Goal: Information Seeking & Learning: Find specific page/section

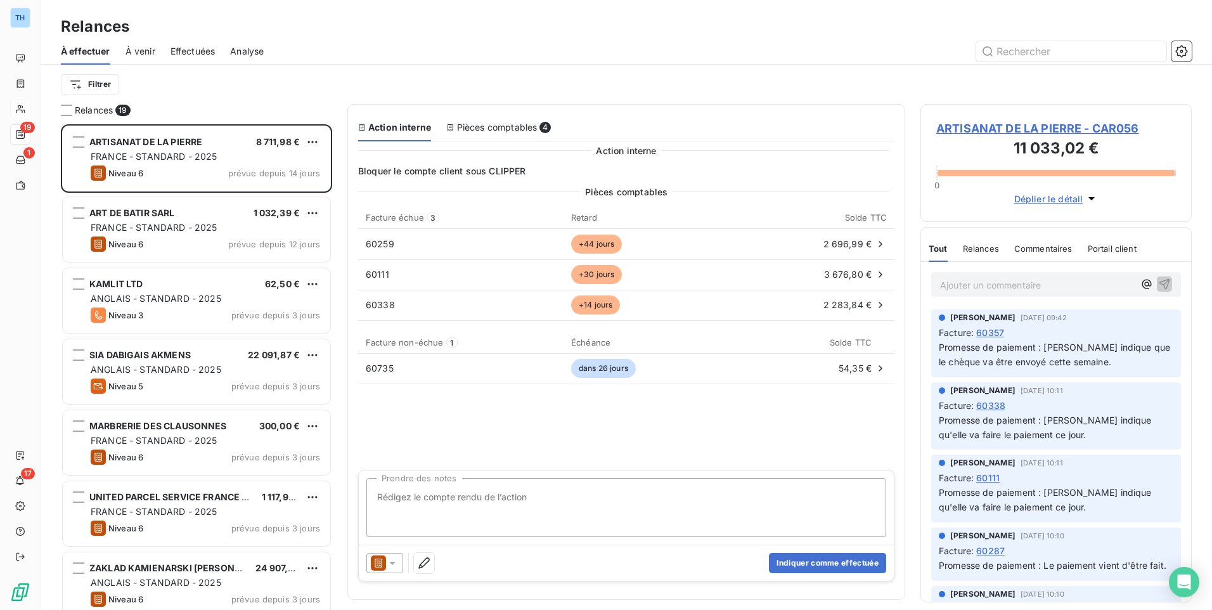
scroll to position [476, 262]
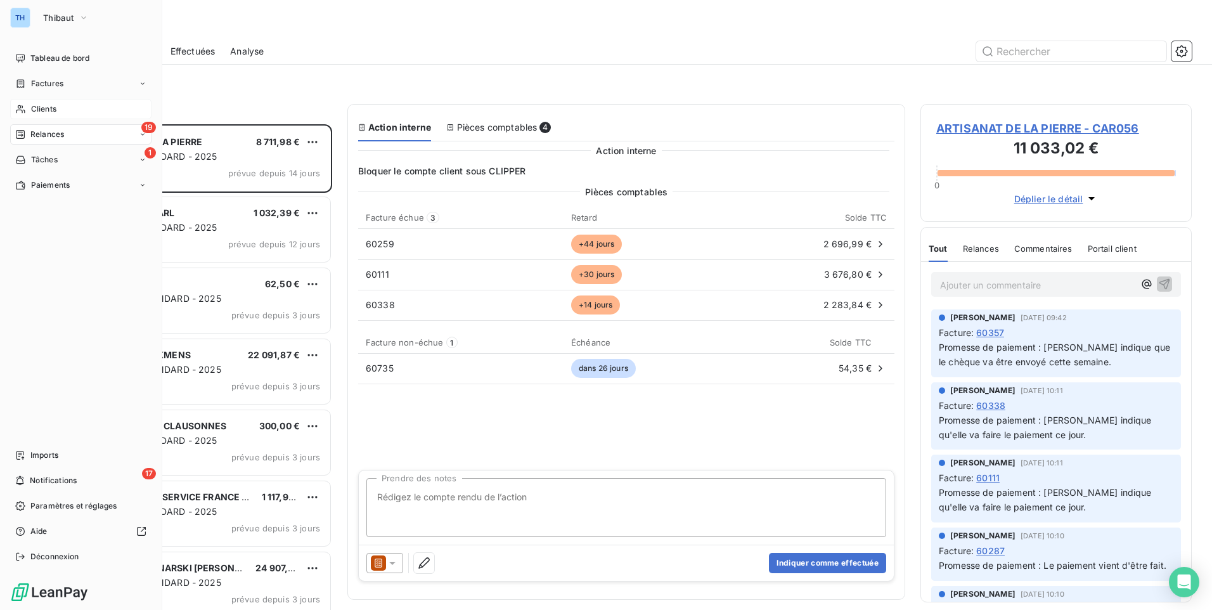
click at [22, 108] on icon at bounding box center [20, 109] width 11 height 10
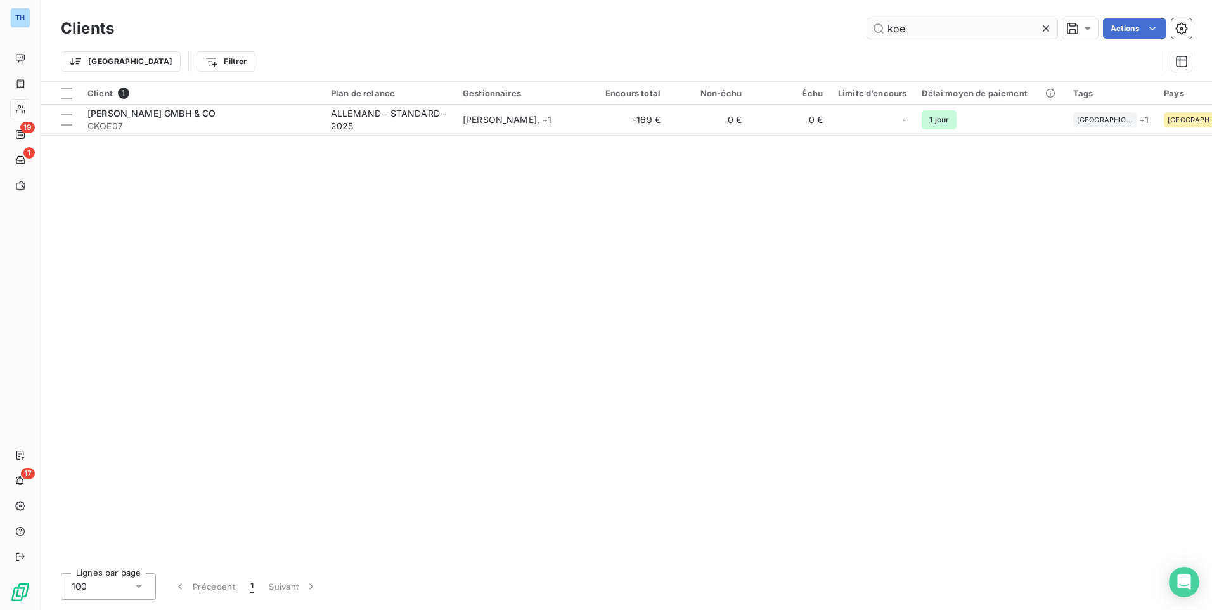
click at [921, 30] on input "koe" at bounding box center [962, 28] width 190 height 20
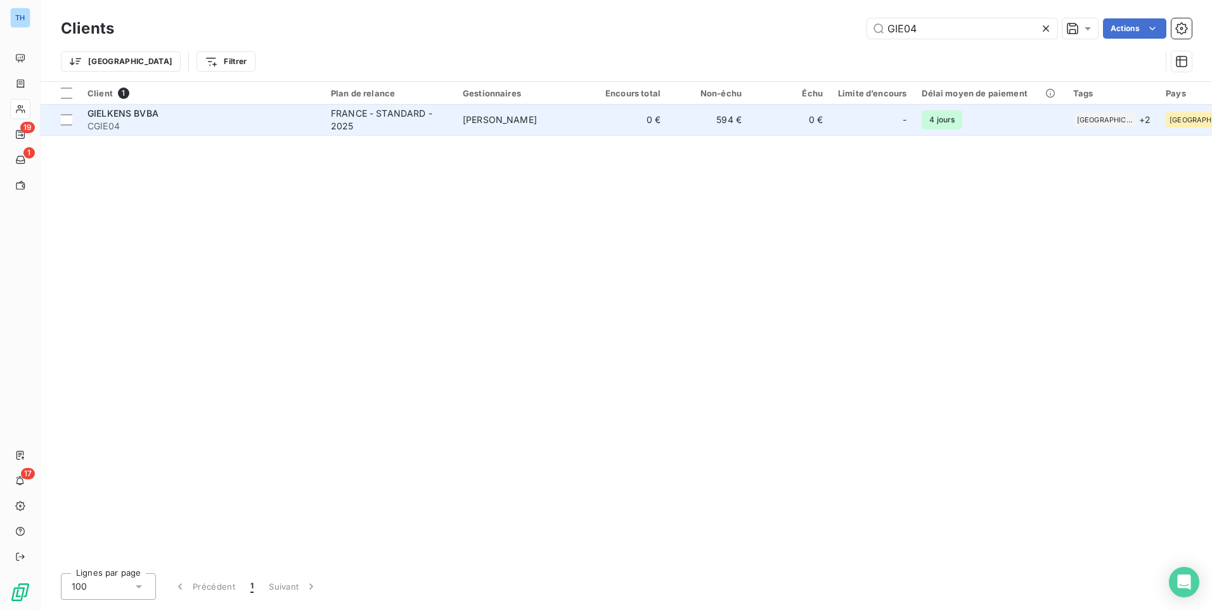
type input "GIE04"
click at [284, 123] on span "CGIE04" at bounding box center [201, 126] width 228 height 13
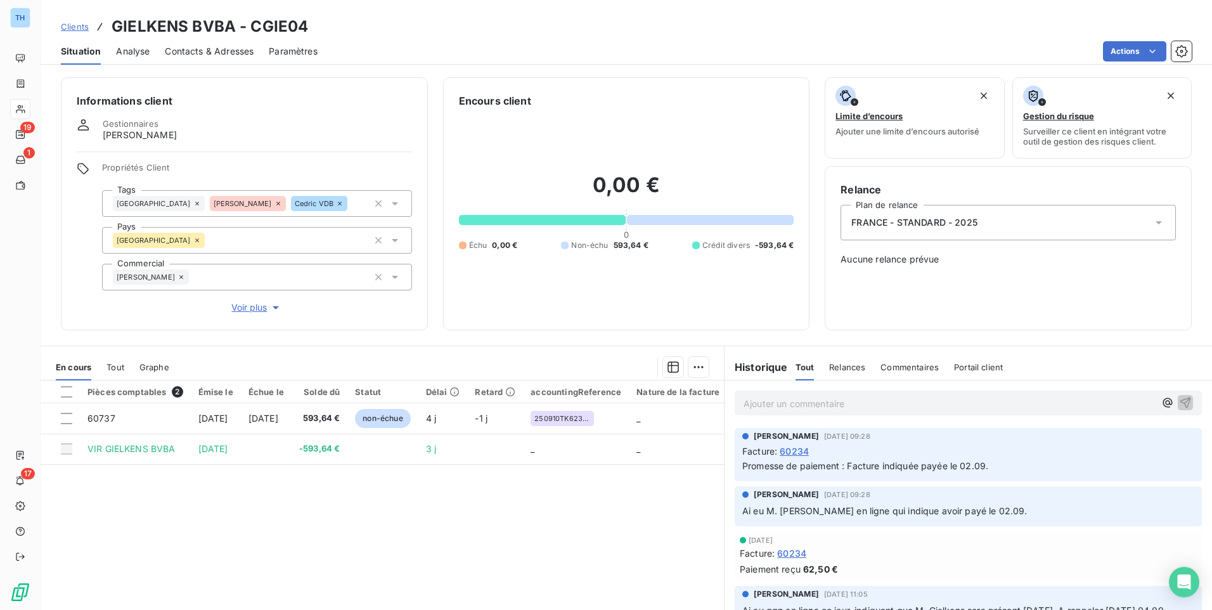
click at [78, 23] on span "Clients" at bounding box center [75, 27] width 28 height 10
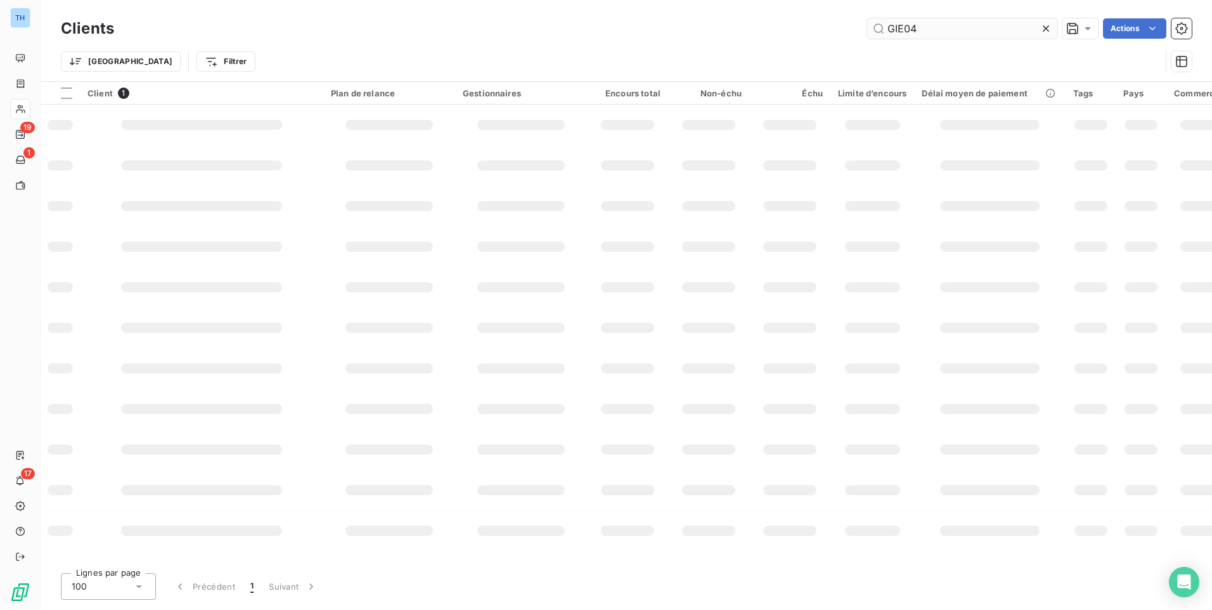
click at [938, 28] on input "GIE04" at bounding box center [962, 28] width 190 height 20
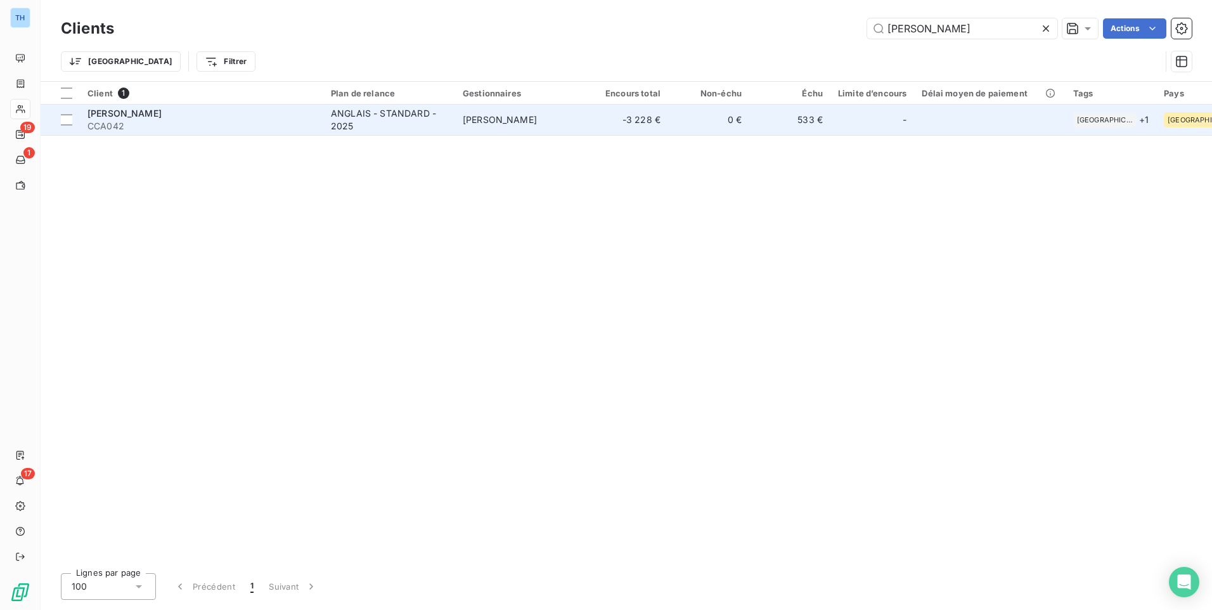
type input "[PERSON_NAME]"
click at [331, 125] on div "ANGLAIS - STANDARD - 2025" at bounding box center [389, 119] width 117 height 25
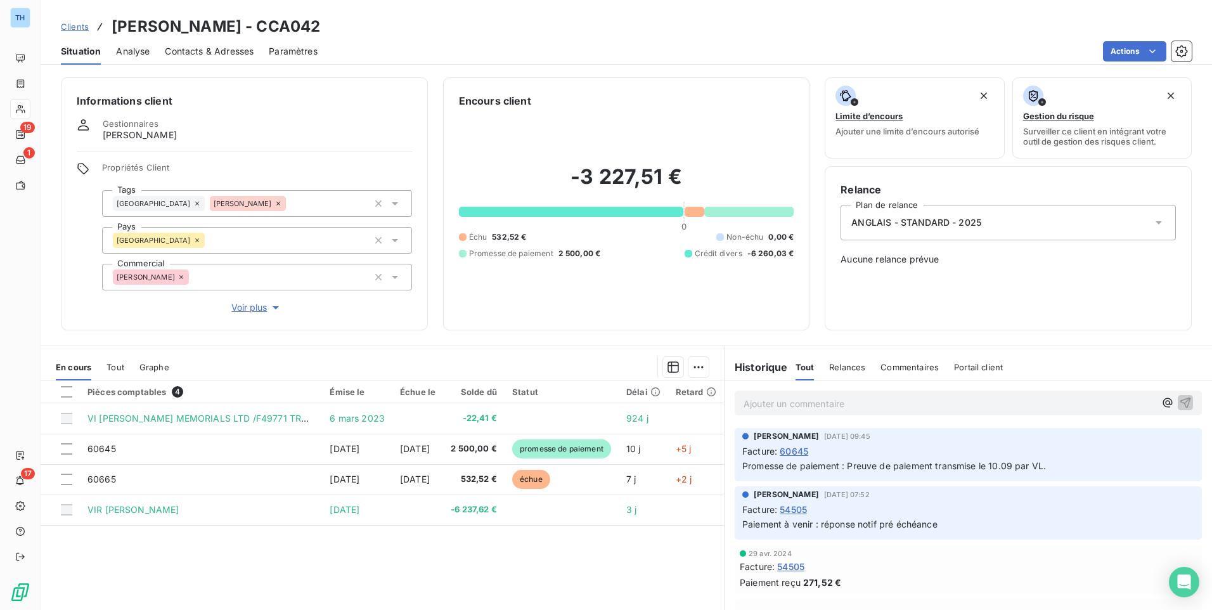
scroll to position [53, 0]
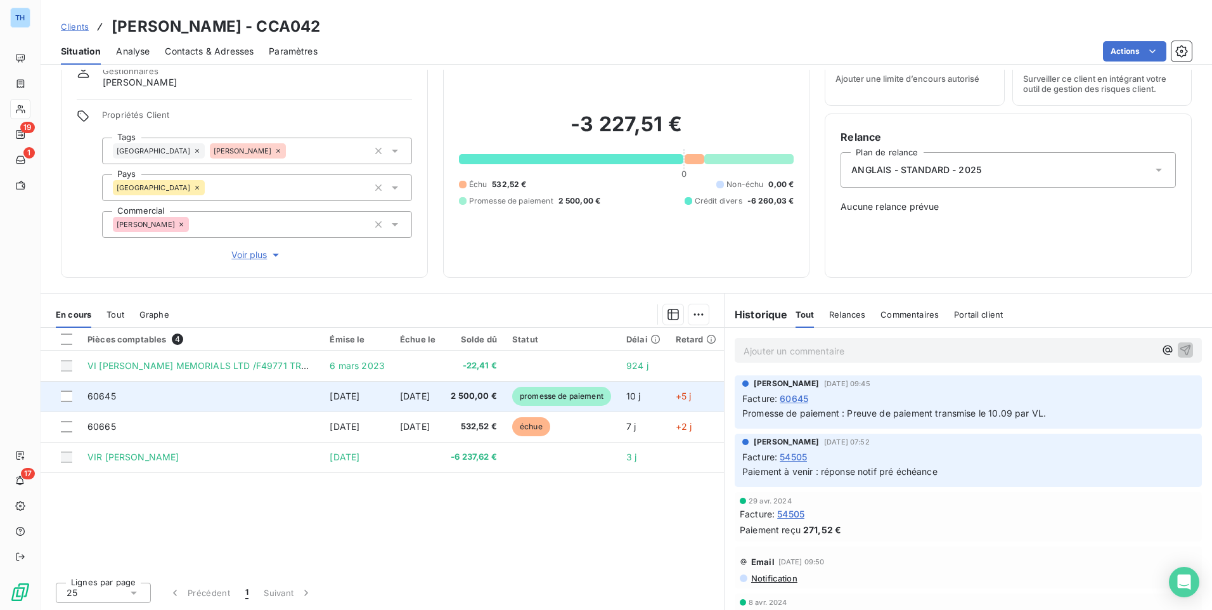
click at [420, 399] on span "[DATE]" at bounding box center [415, 395] width 30 height 11
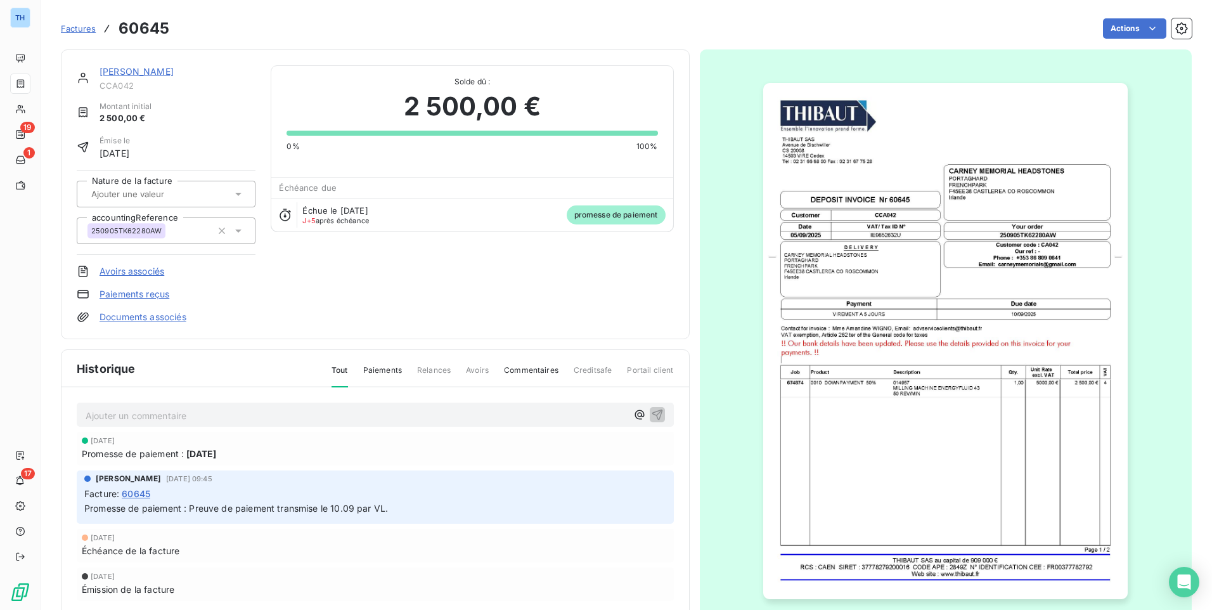
click at [165, 70] on link "[PERSON_NAME]" at bounding box center [136, 71] width 74 height 11
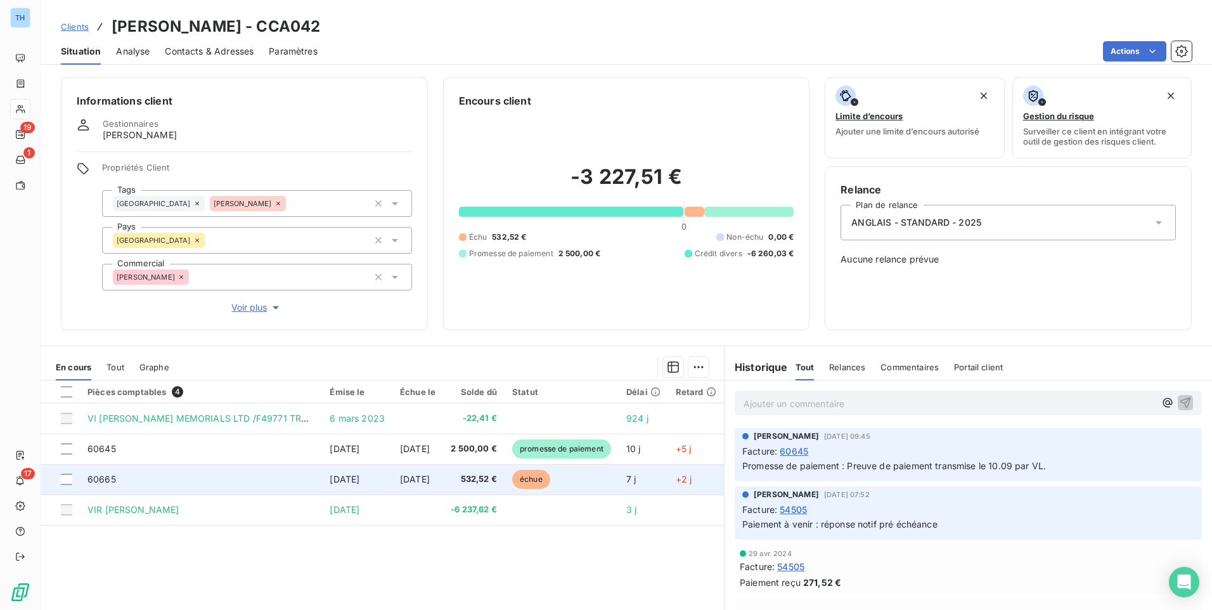
click at [430, 478] on span "[DATE]" at bounding box center [415, 478] width 30 height 11
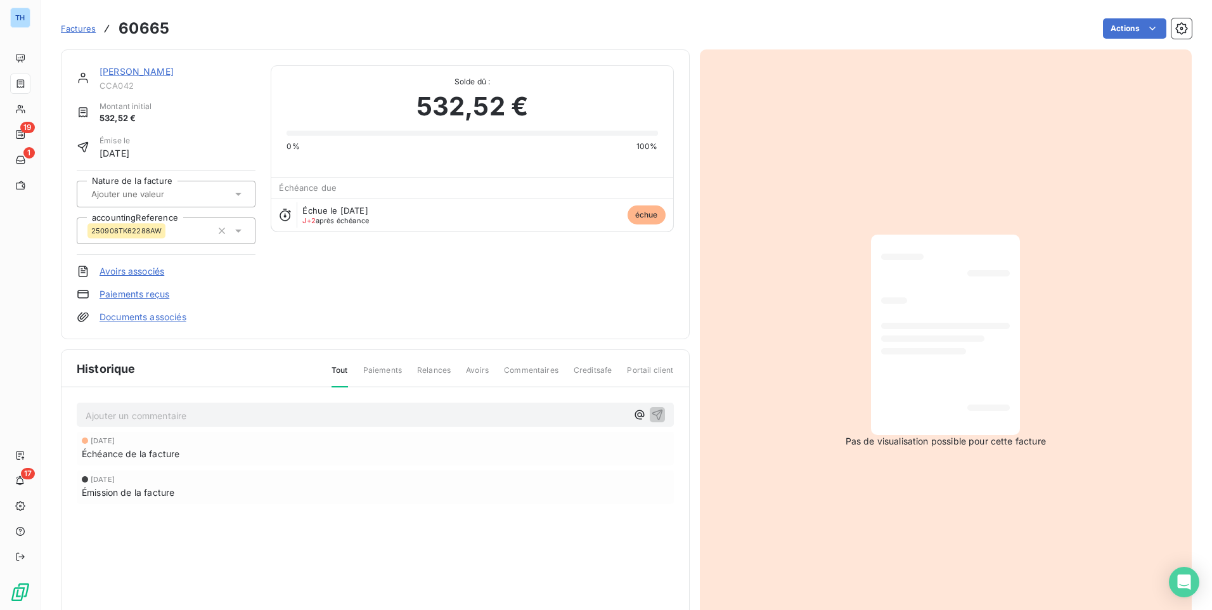
click at [151, 70] on link "[PERSON_NAME]" at bounding box center [136, 71] width 74 height 11
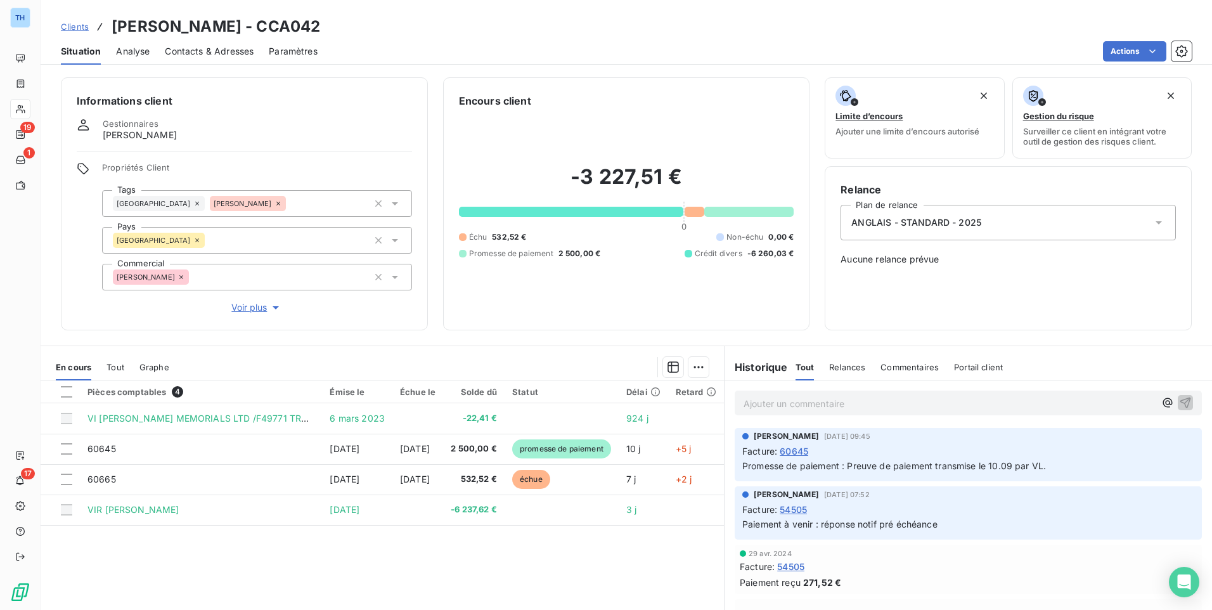
click at [796, 401] on p "Ajouter un commentaire ﻿" at bounding box center [948, 403] width 411 height 16
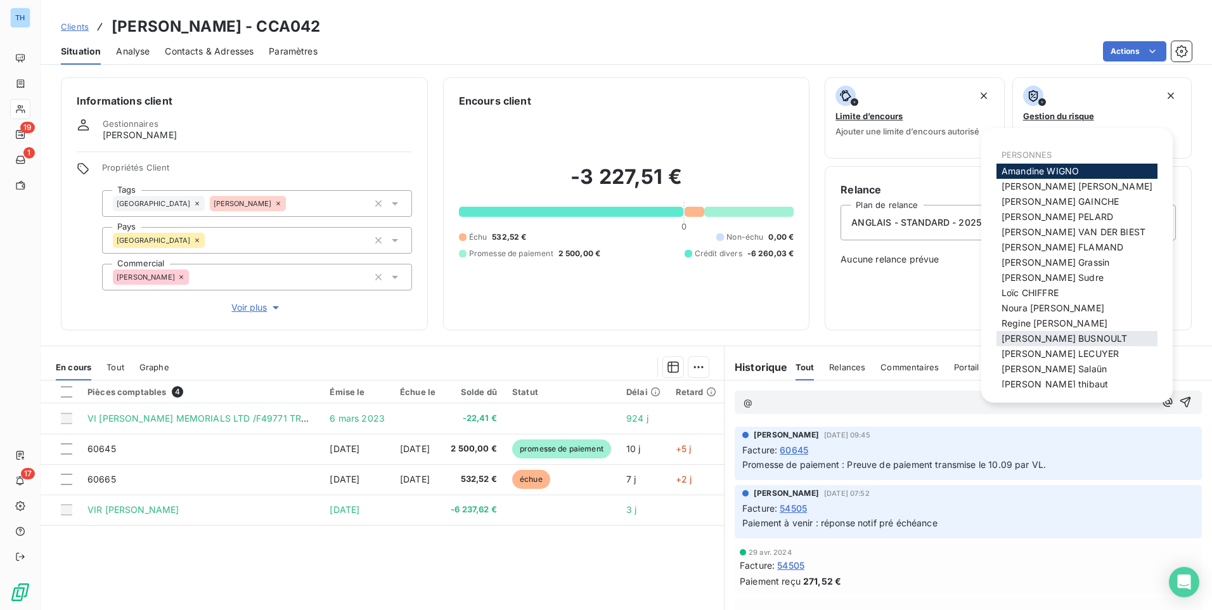
click at [1014, 337] on span "[PERSON_NAME]" at bounding box center [1063, 338] width 125 height 11
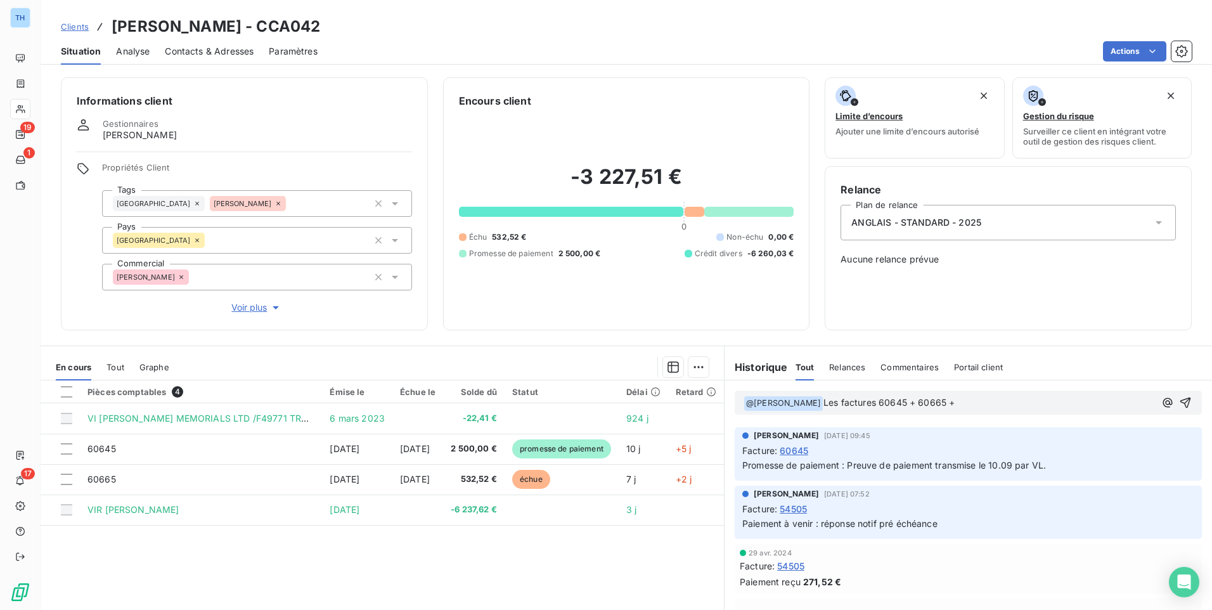
click at [988, 402] on p "﻿ @ [PERSON_NAME] ﻿ Les factures 60645 + 60665 +" at bounding box center [948, 402] width 411 height 15
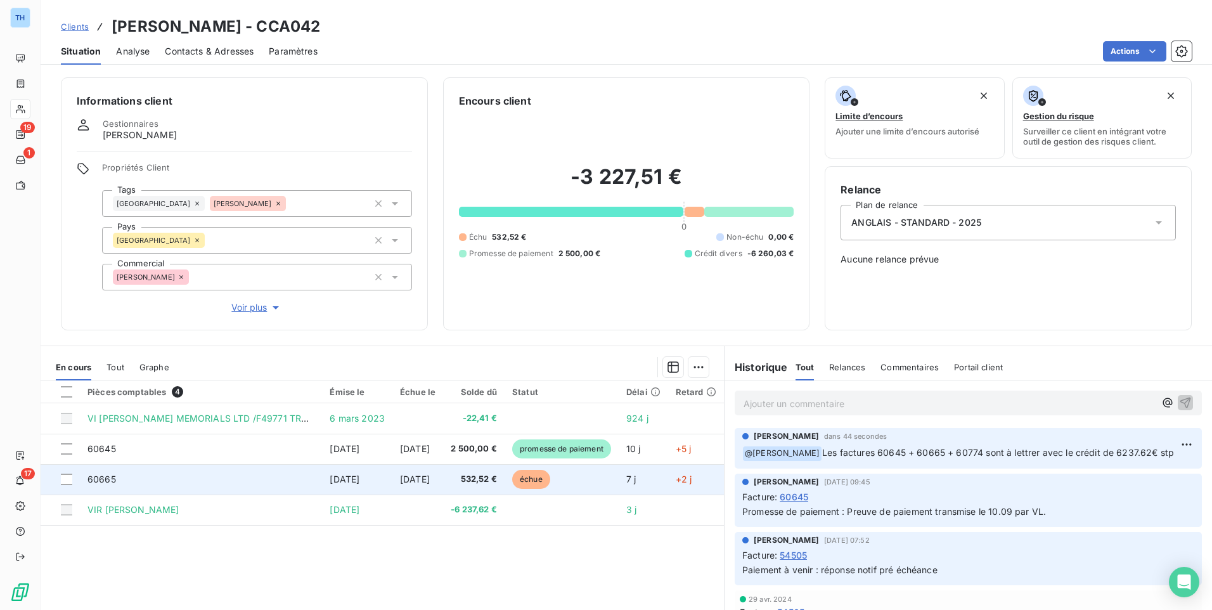
click at [345, 480] on span "[DATE]" at bounding box center [345, 478] width 30 height 11
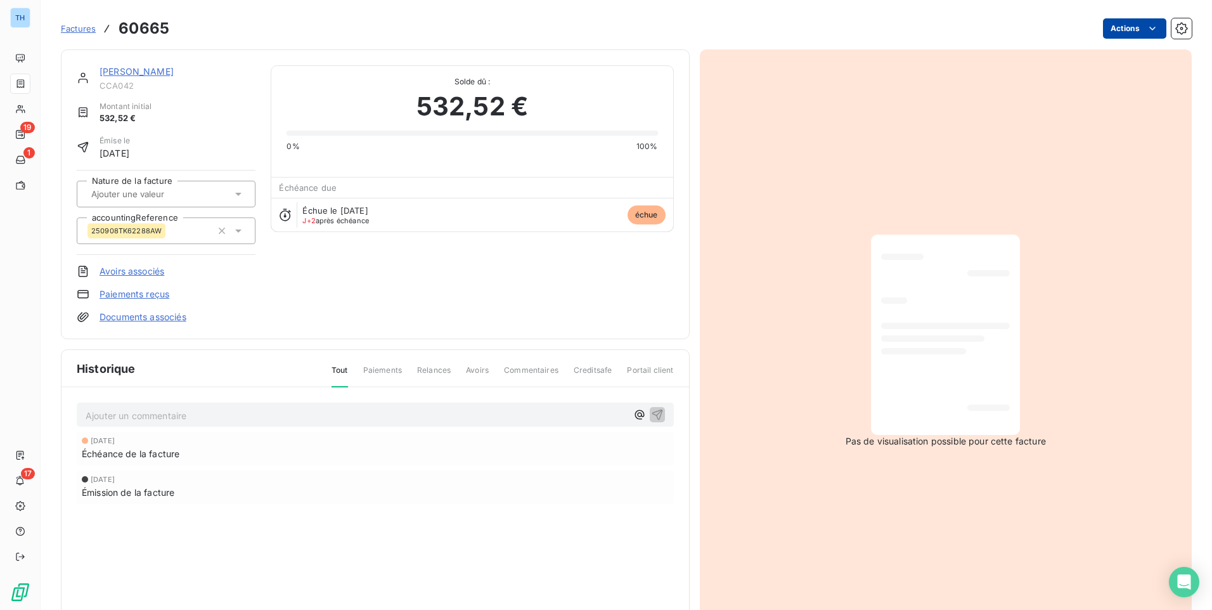
click at [1118, 25] on html "TH 19 1 17 Factures 60665 Actions [PERSON_NAME] CCA042 Montant initial 532,52 €…" at bounding box center [606, 305] width 1212 height 610
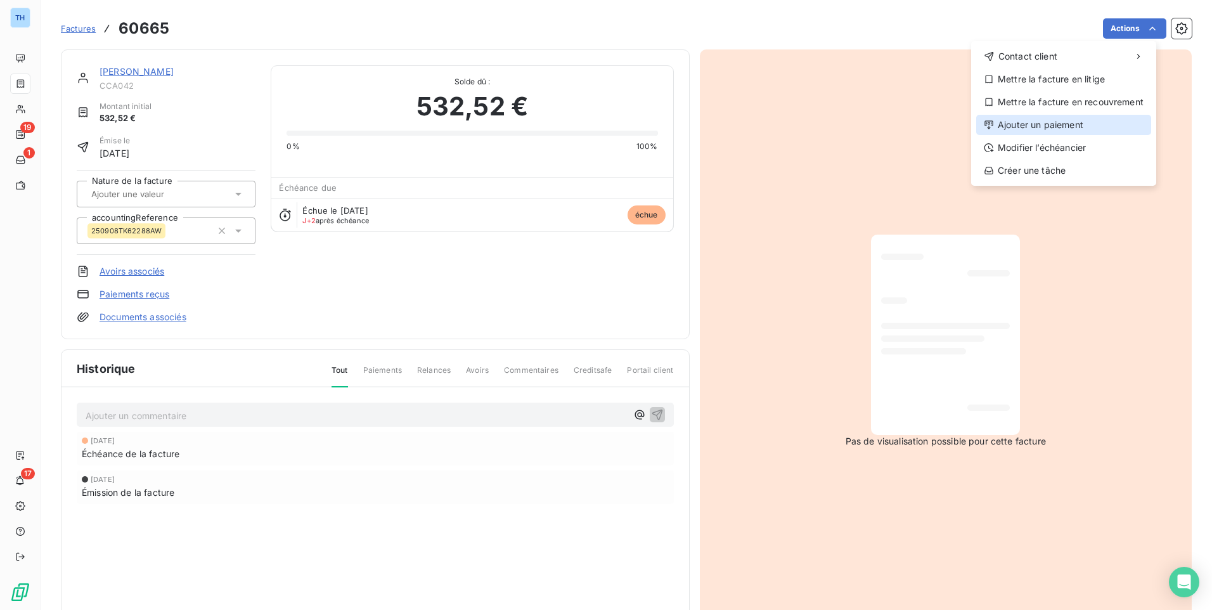
click at [1024, 122] on div "Ajouter un paiement" at bounding box center [1063, 125] width 175 height 20
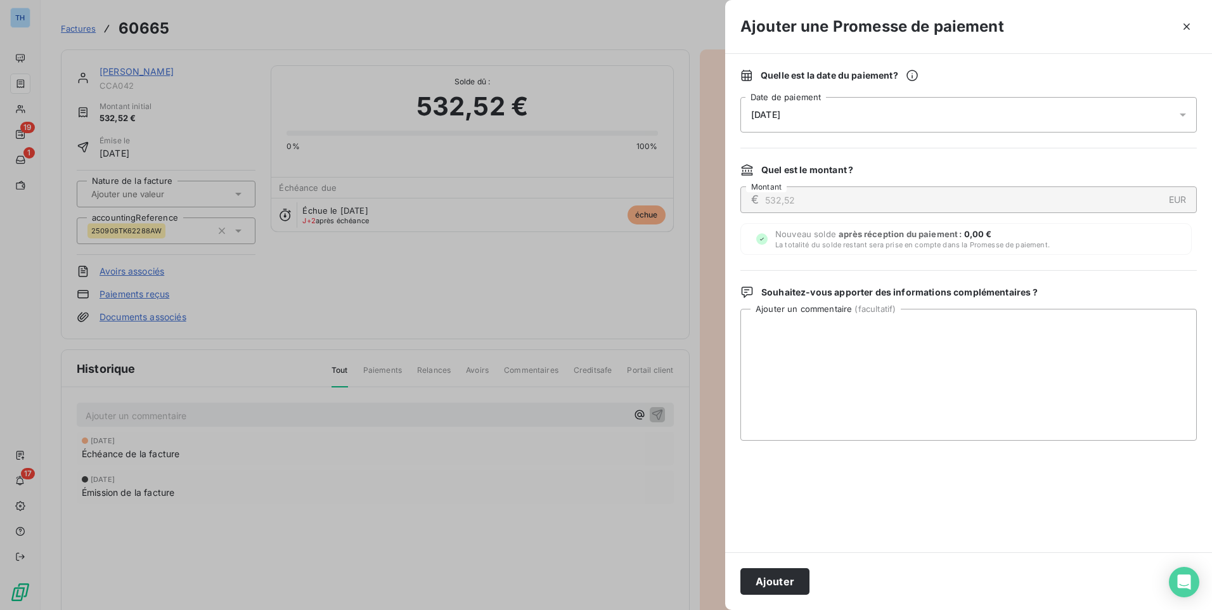
click at [797, 108] on div "[DATE]" at bounding box center [968, 114] width 456 height 35
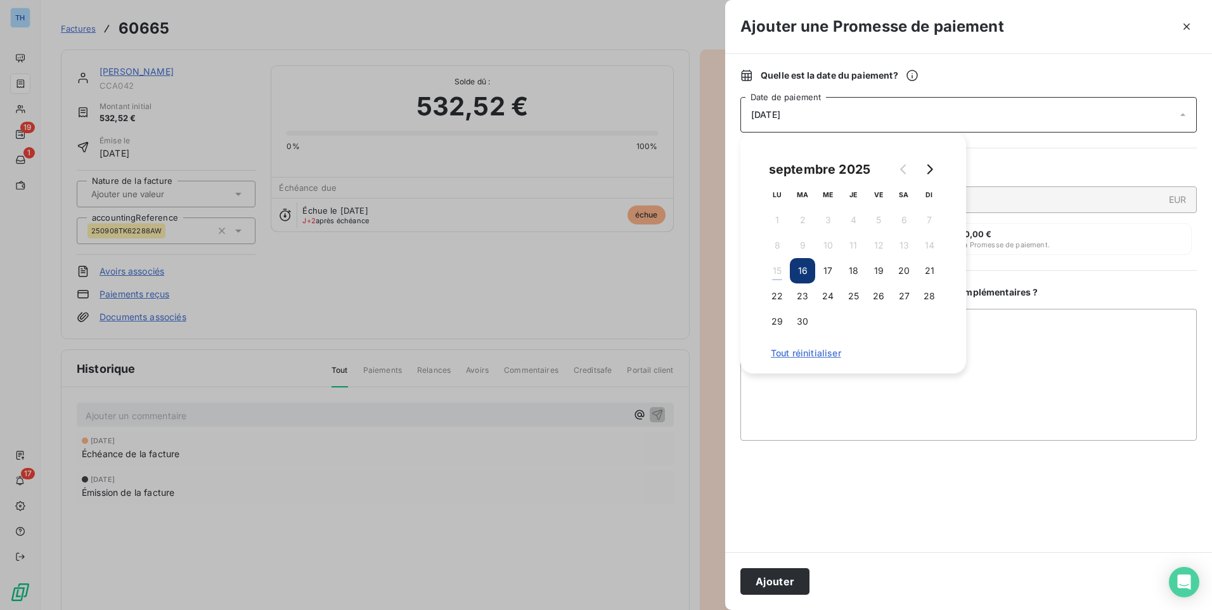
drag, startPoint x: 855, startPoint y: 268, endPoint x: 828, endPoint y: 322, distance: 60.4
click at [855, 268] on button "18" at bounding box center [852, 270] width 25 height 25
click at [769, 580] on button "Ajouter" at bounding box center [774, 581] width 69 height 27
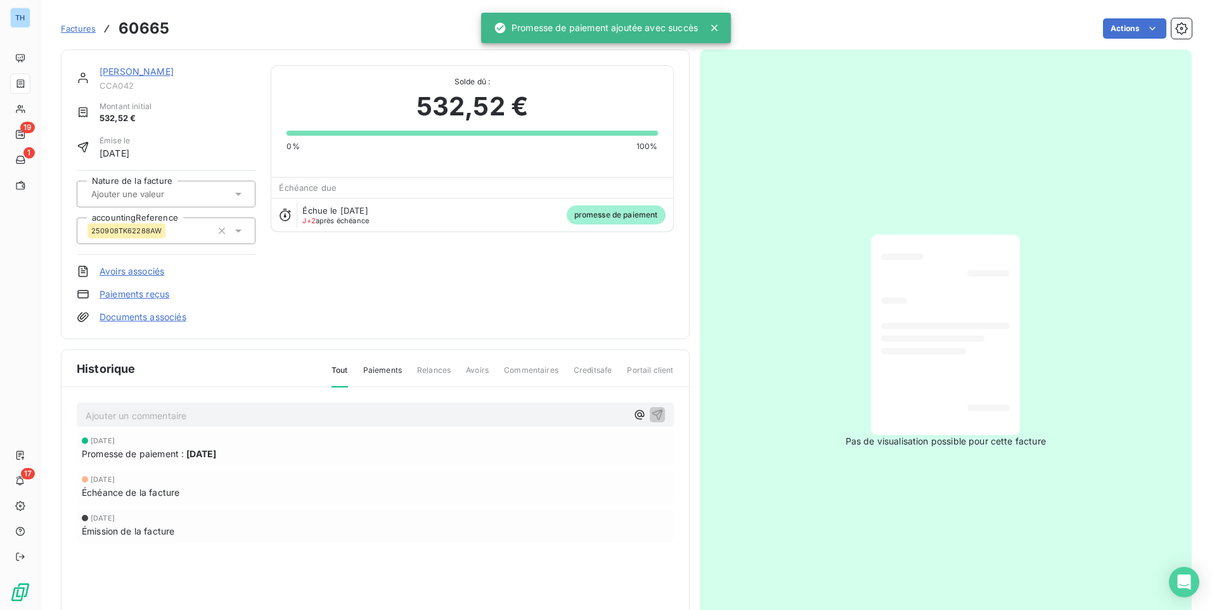
click at [133, 69] on link "[PERSON_NAME]" at bounding box center [136, 71] width 74 height 11
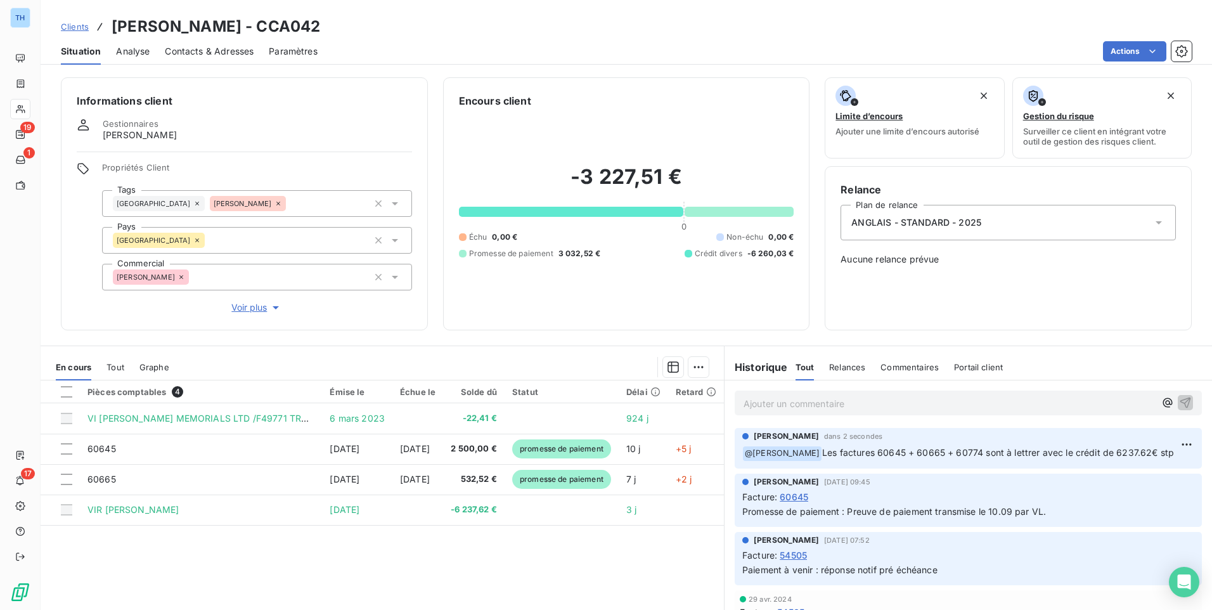
click at [82, 28] on span "Clients" at bounding box center [75, 27] width 28 height 10
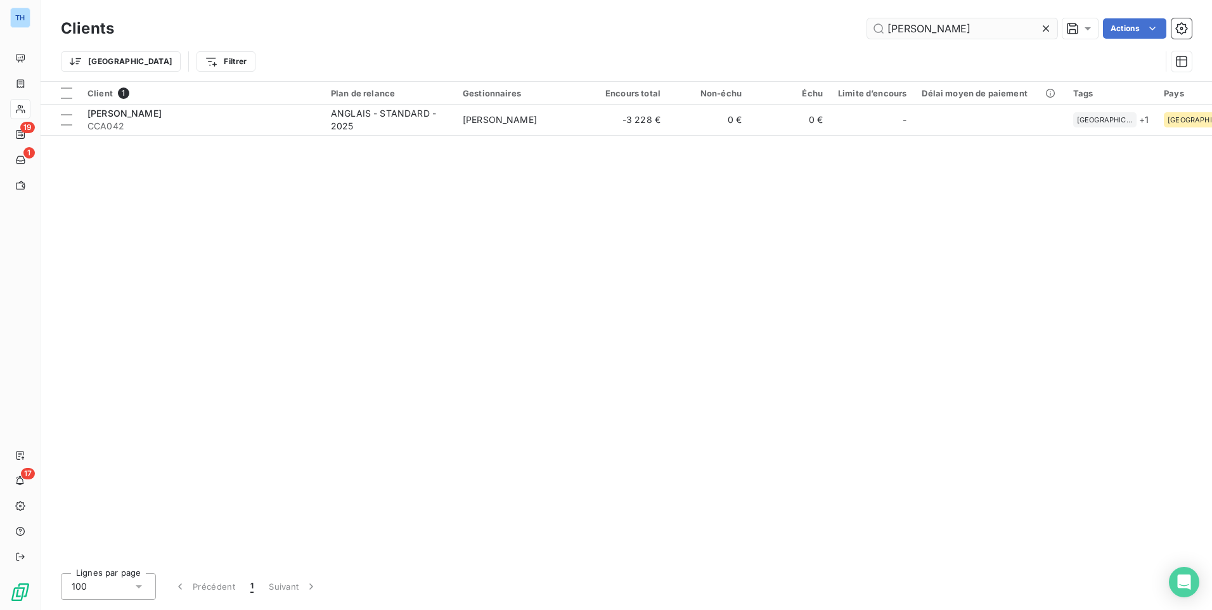
click at [928, 30] on input "[PERSON_NAME]" at bounding box center [962, 28] width 190 height 20
click at [929, 30] on input "[PERSON_NAME]" at bounding box center [962, 28] width 190 height 20
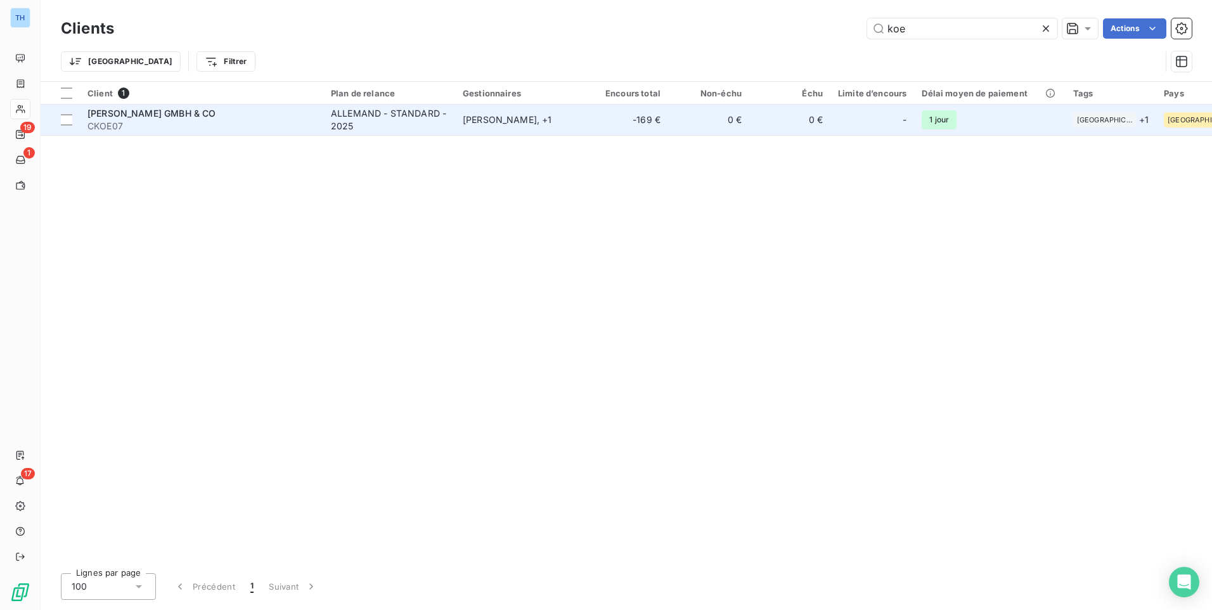
type input "koe"
click at [260, 130] on span "CKOE07" at bounding box center [201, 126] width 228 height 13
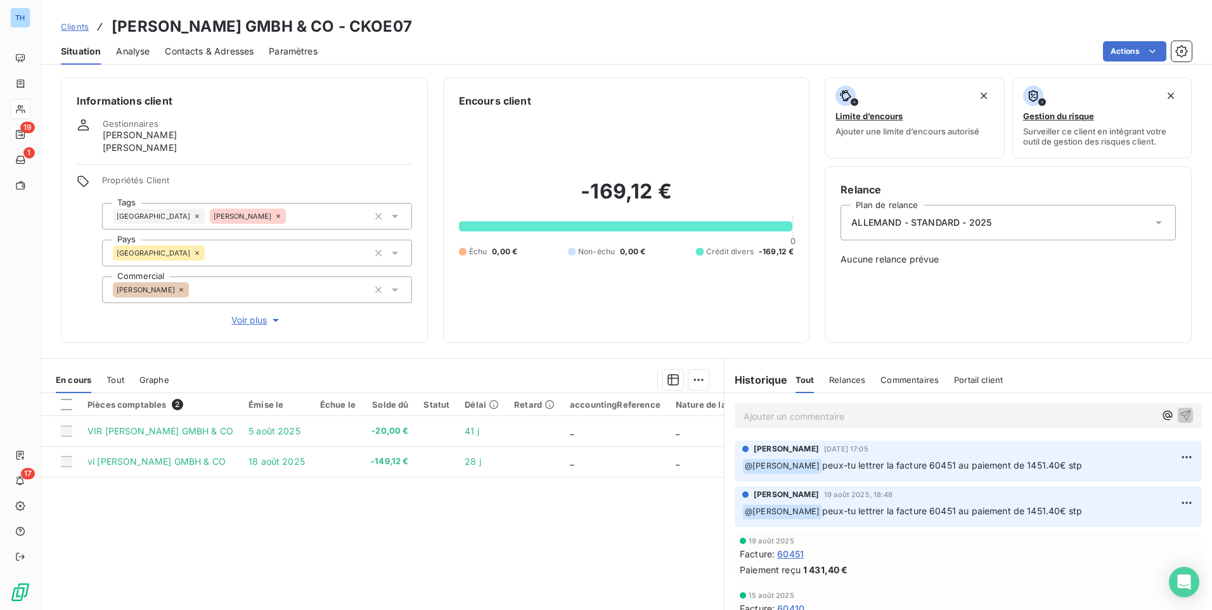
click at [834, 413] on p "Ajouter un commentaire ﻿" at bounding box center [948, 416] width 411 height 16
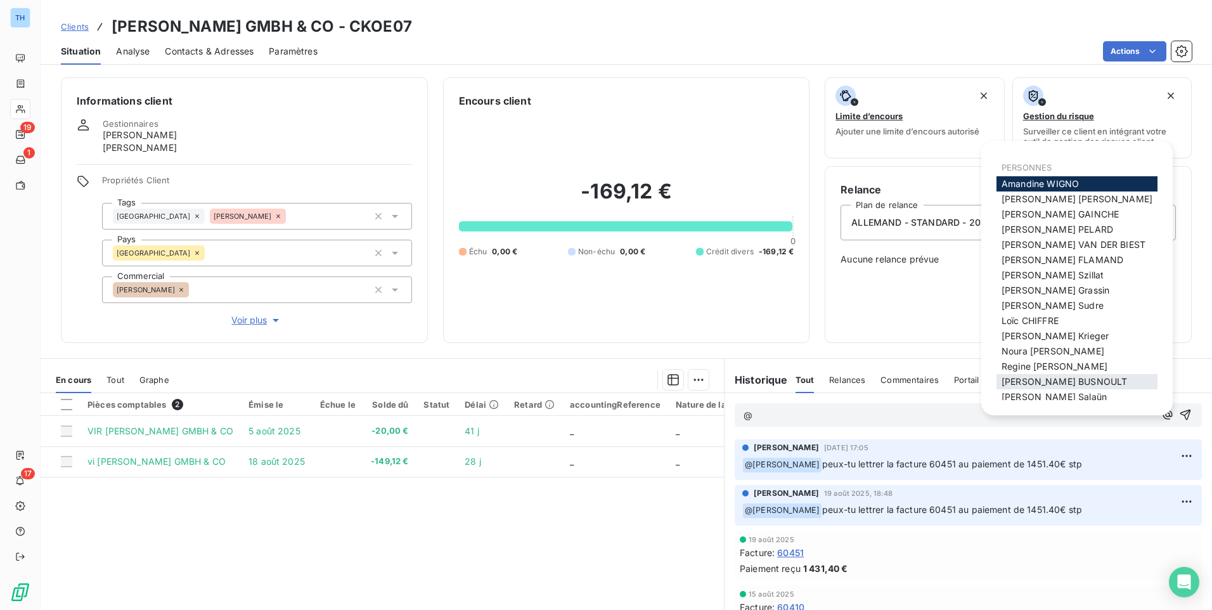
click at [1035, 380] on span "[PERSON_NAME]" at bounding box center [1063, 381] width 125 height 11
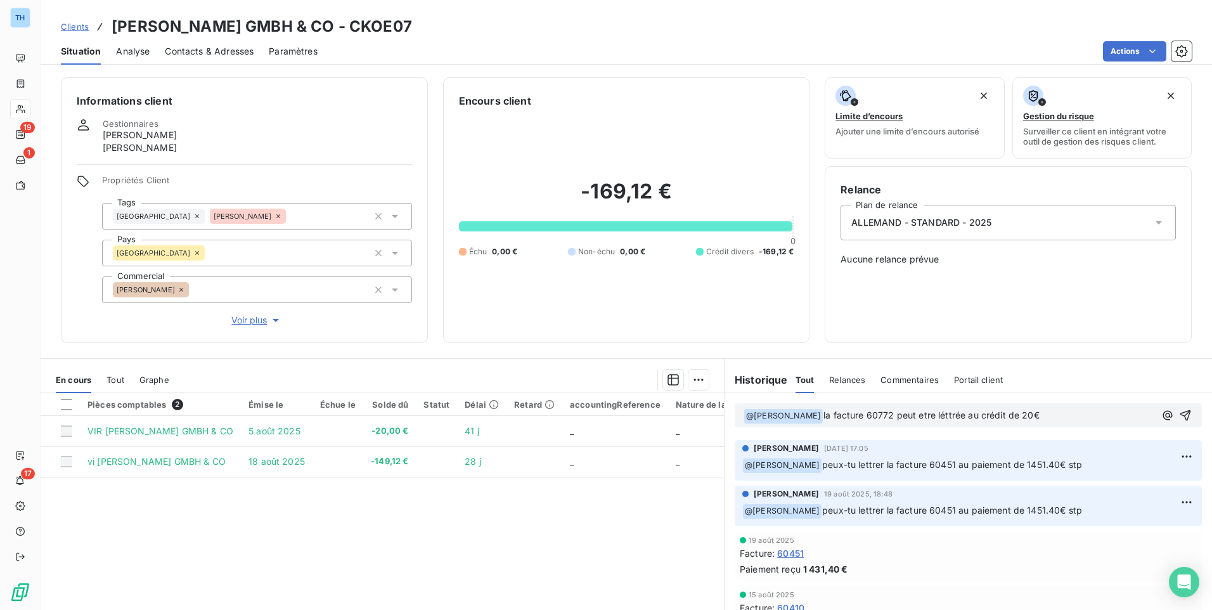
drag, startPoint x: 1053, startPoint y: 414, endPoint x: 1076, endPoint y: 416, distance: 22.8
click at [1053, 414] on p "﻿ @ [PERSON_NAME] ﻿ la facture 60772 peut etre léttrée au crédit de 20€" at bounding box center [948, 415] width 411 height 15
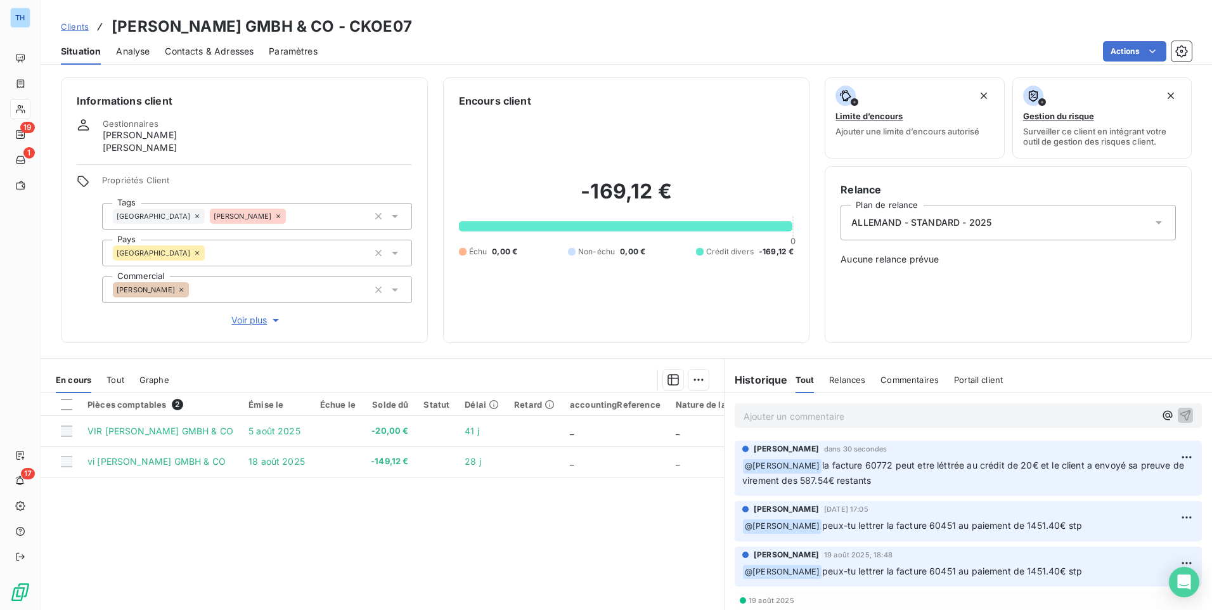
click at [71, 26] on span "Clients" at bounding box center [75, 27] width 28 height 10
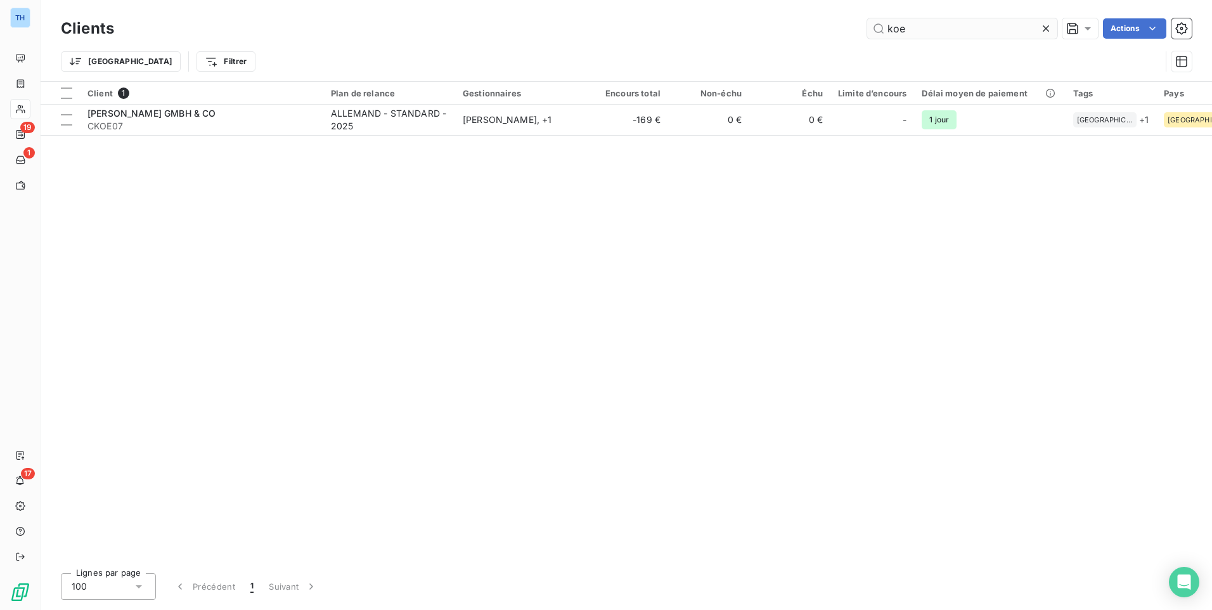
click at [919, 29] on input "koe" at bounding box center [962, 28] width 190 height 20
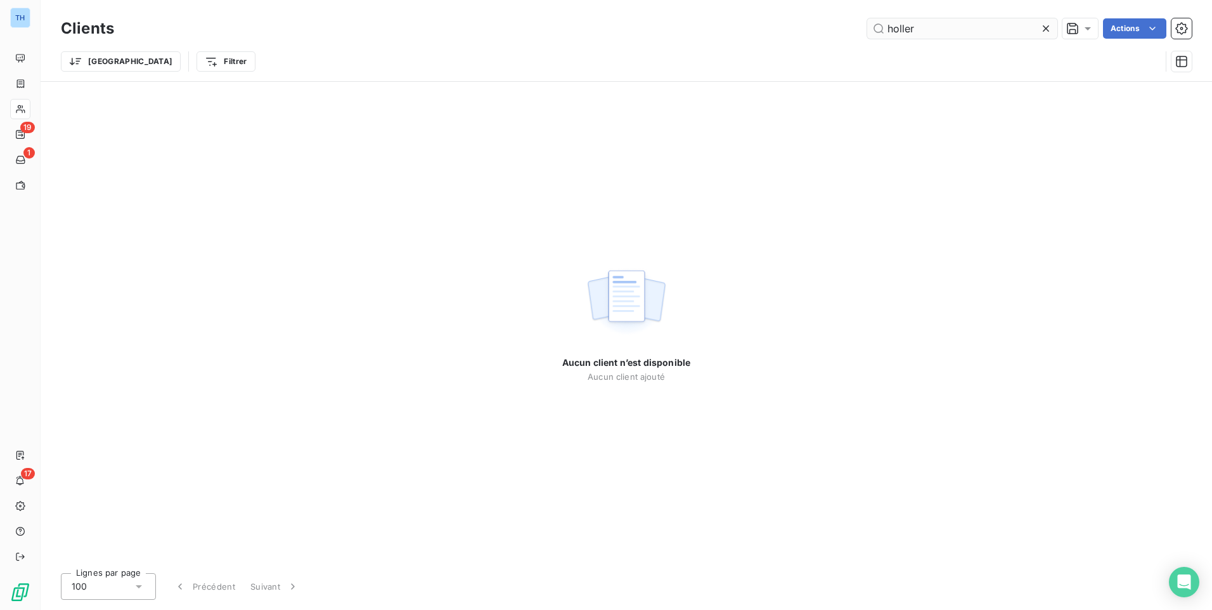
click at [938, 23] on input "holler" at bounding box center [962, 28] width 190 height 20
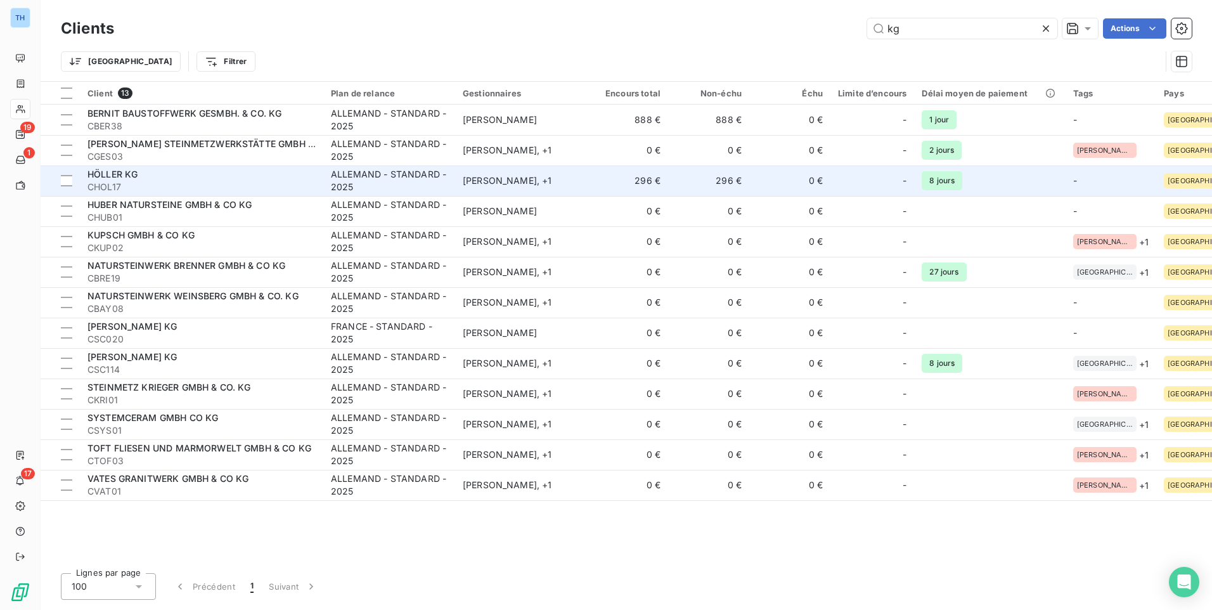
type input "kg"
click at [254, 186] on span "CHOL17" at bounding box center [201, 187] width 228 height 13
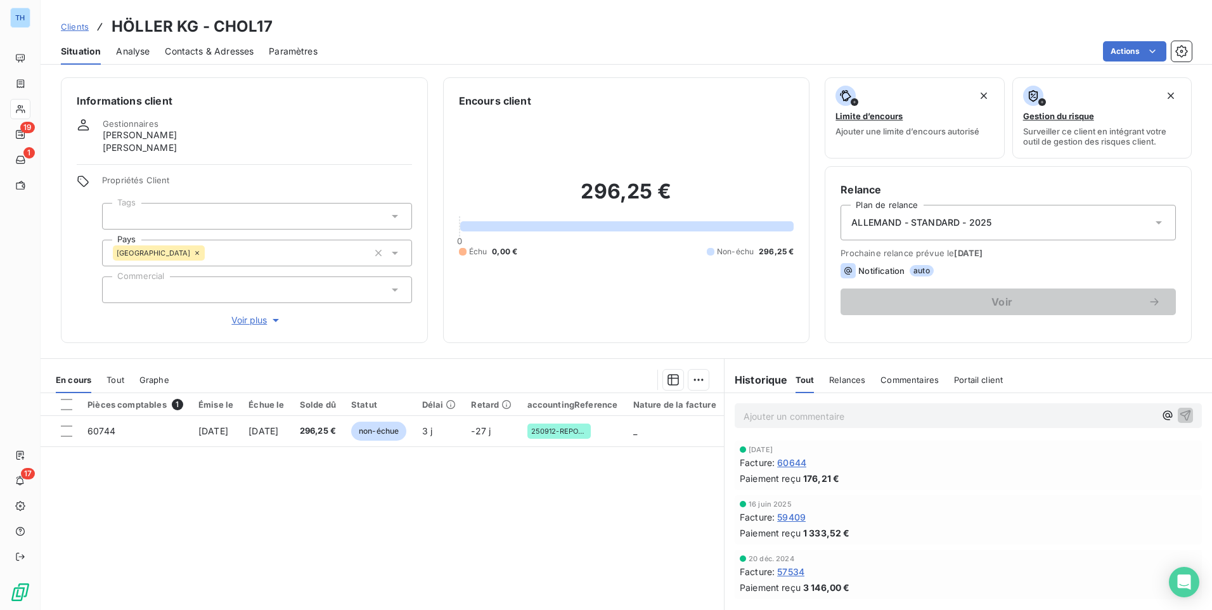
click at [269, 316] on icon "button" at bounding box center [275, 320] width 13 height 13
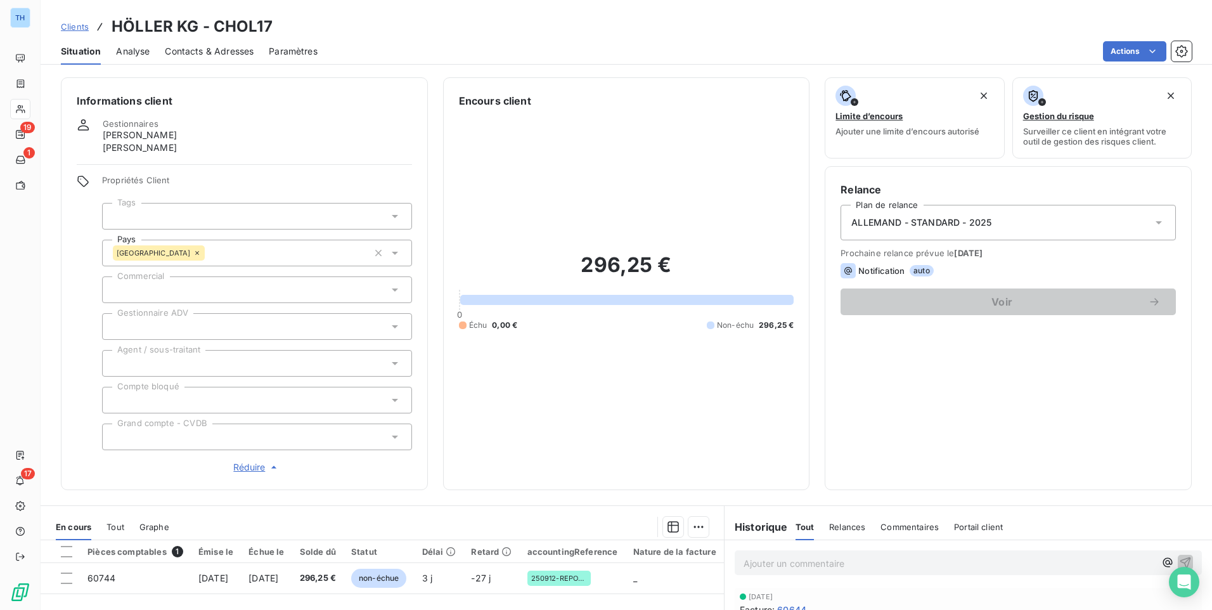
click at [298, 323] on div at bounding box center [257, 326] width 310 height 27
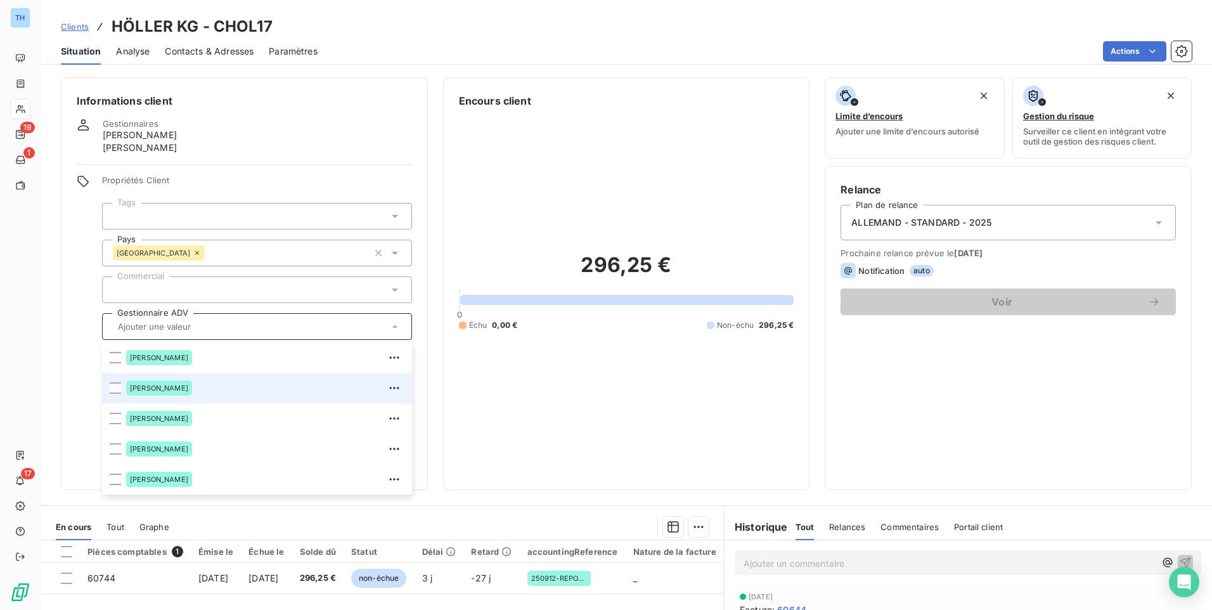
click at [241, 383] on div "[PERSON_NAME]" at bounding box center [265, 388] width 278 height 20
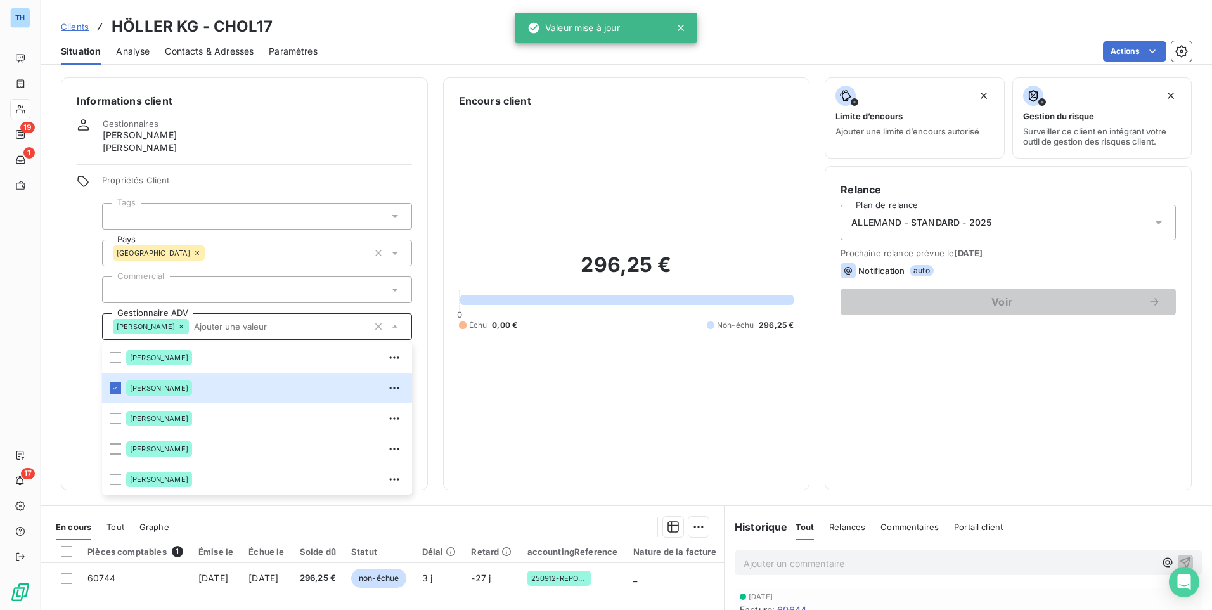
click at [221, 220] on div at bounding box center [257, 216] width 310 height 27
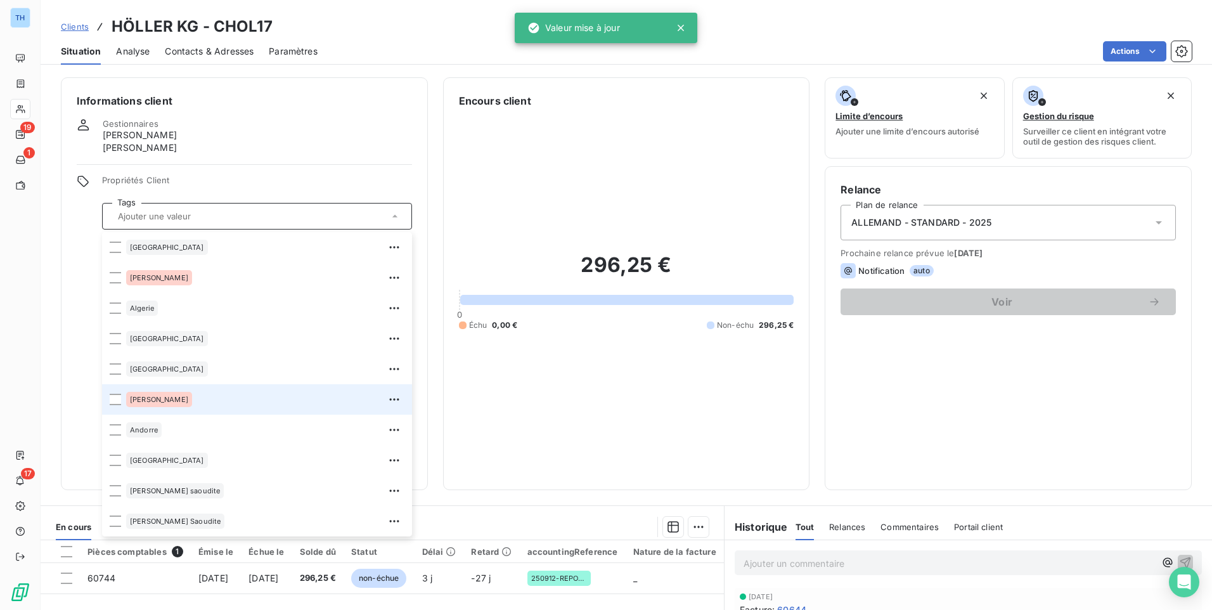
click at [214, 397] on div "[PERSON_NAME]" at bounding box center [265, 399] width 278 height 20
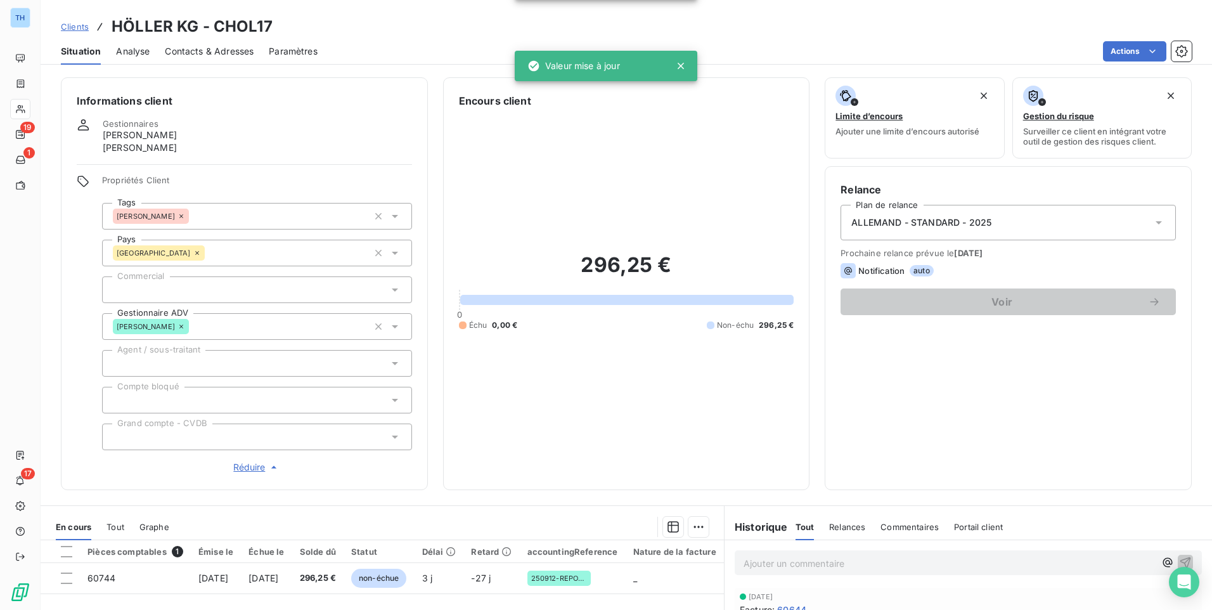
click at [260, 150] on div "Gestionnaires [PERSON_NAME] [PERSON_NAME]" at bounding box center [244, 135] width 335 height 35
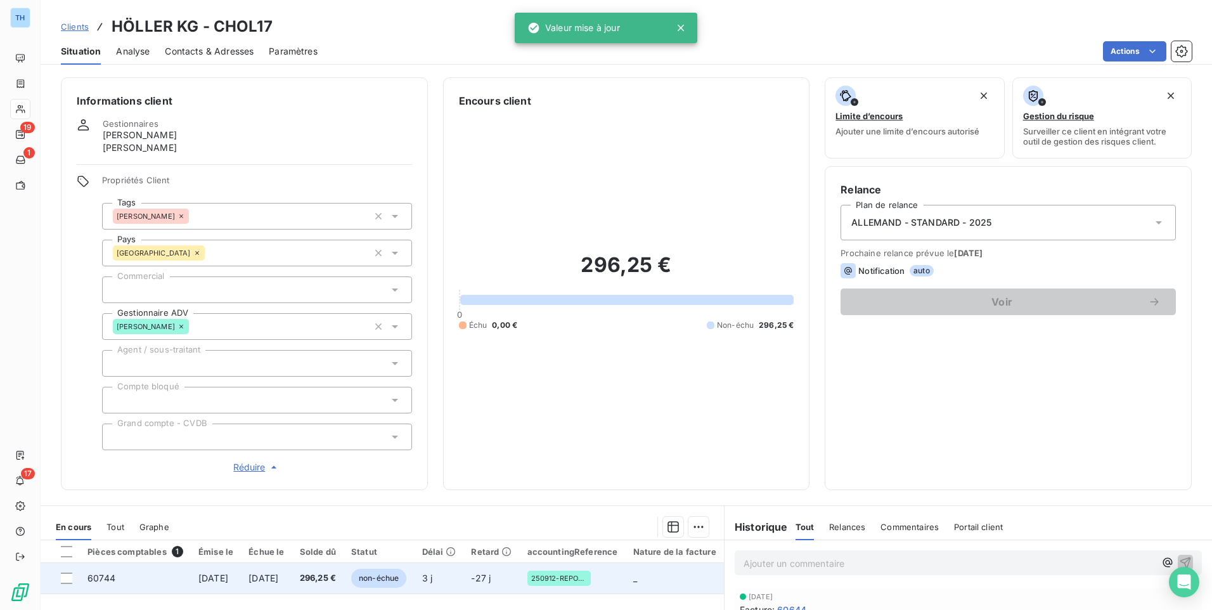
click at [336, 578] on span "296,25 €" at bounding box center [318, 578] width 36 height 13
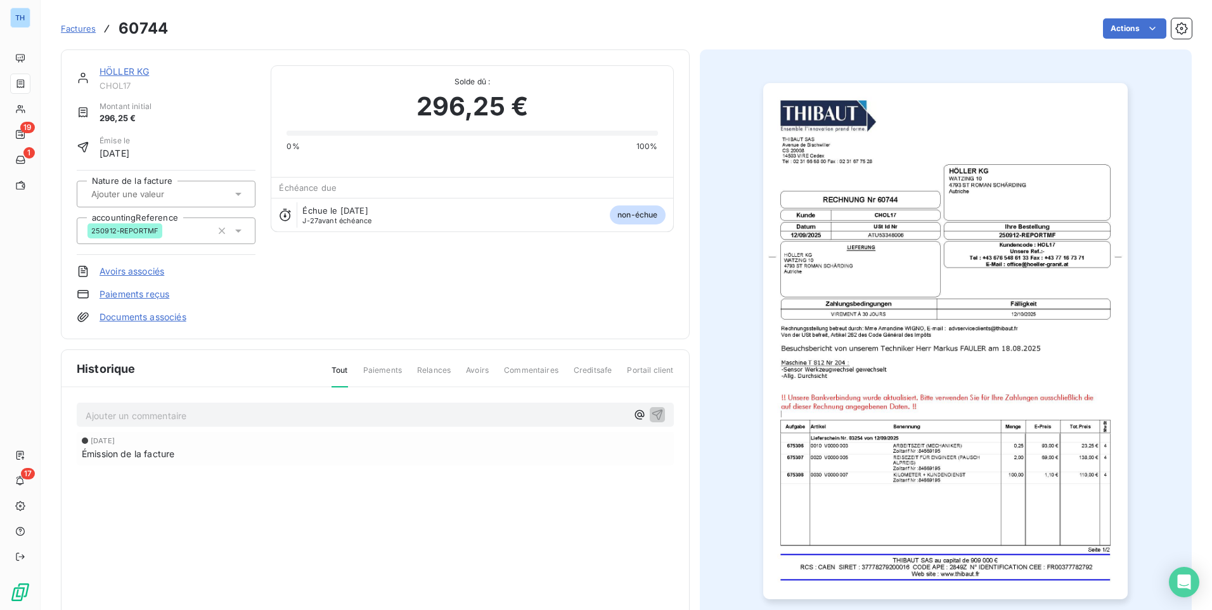
click at [119, 68] on link "HÖLLER KG" at bounding box center [123, 71] width 49 height 11
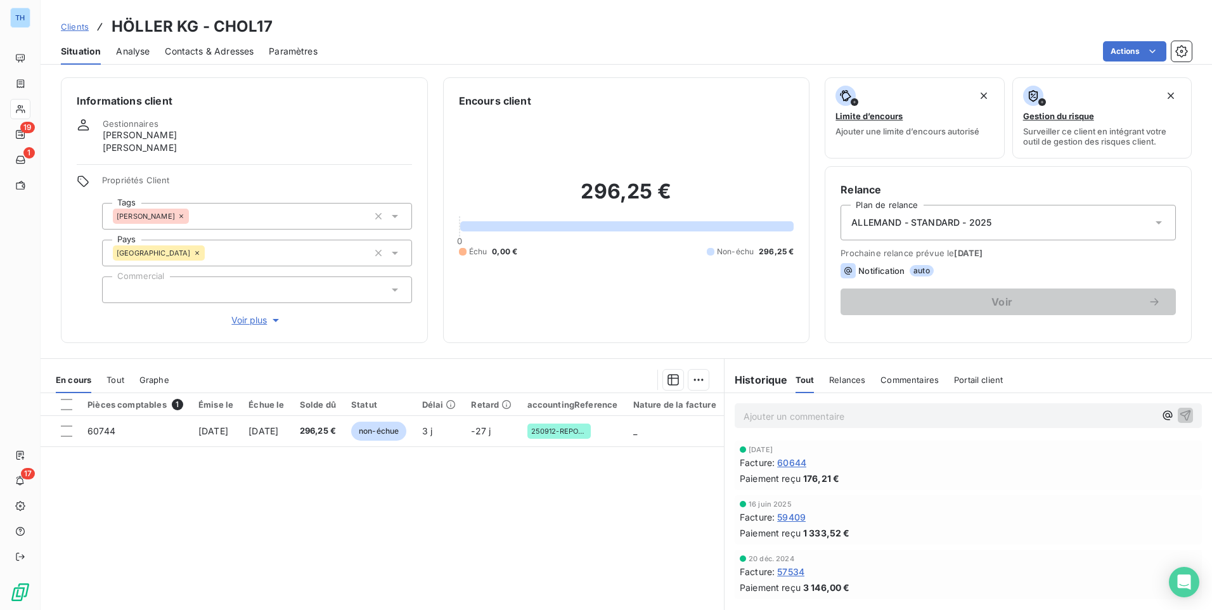
drag, startPoint x: 75, startPoint y: 27, endPoint x: 82, endPoint y: 26, distance: 7.1
click at [75, 27] on span "Clients" at bounding box center [75, 27] width 28 height 10
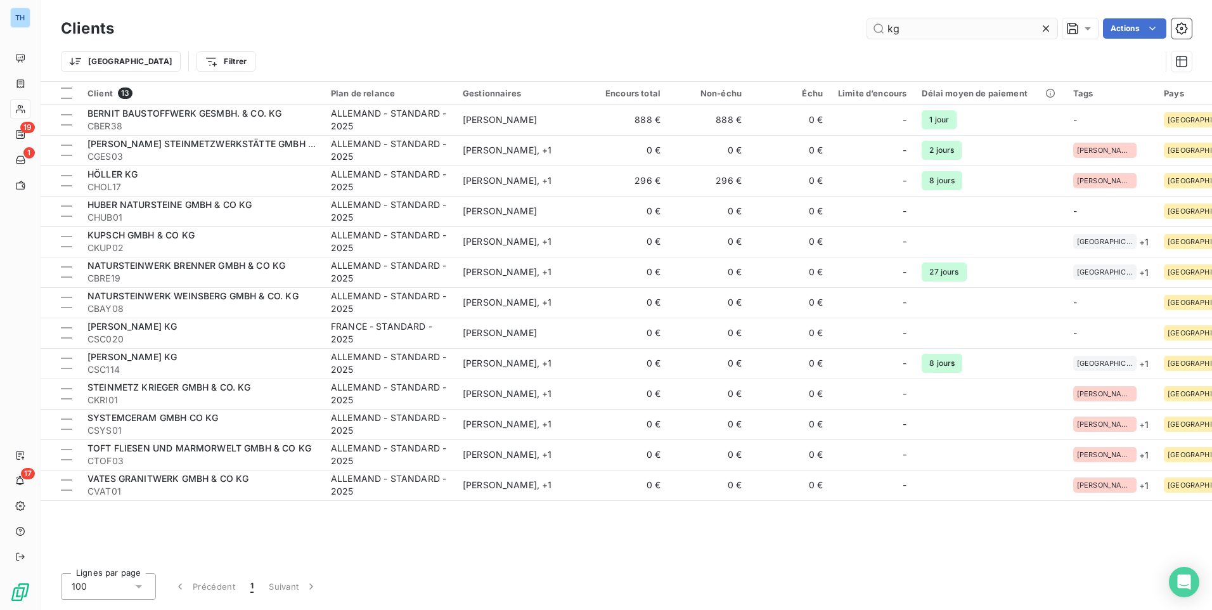
click at [914, 32] on input "kg" at bounding box center [962, 28] width 190 height 20
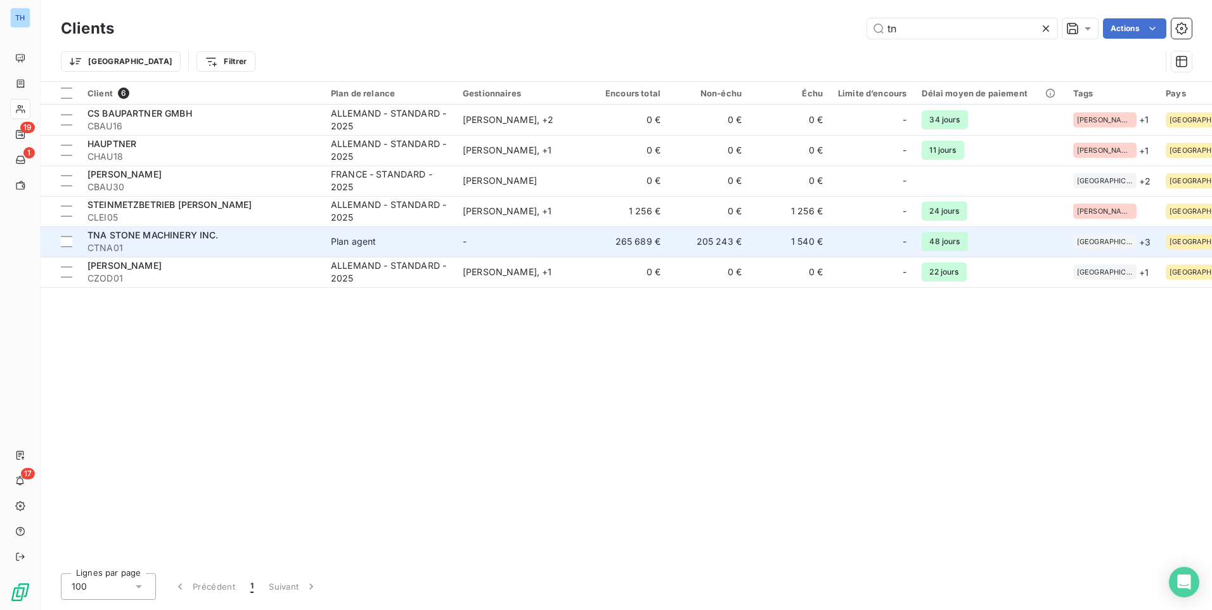
type input "tn"
click at [259, 234] on div "TNA STONE MACHINERY INC." at bounding box center [201, 235] width 228 height 13
